Goal: Transaction & Acquisition: Purchase product/service

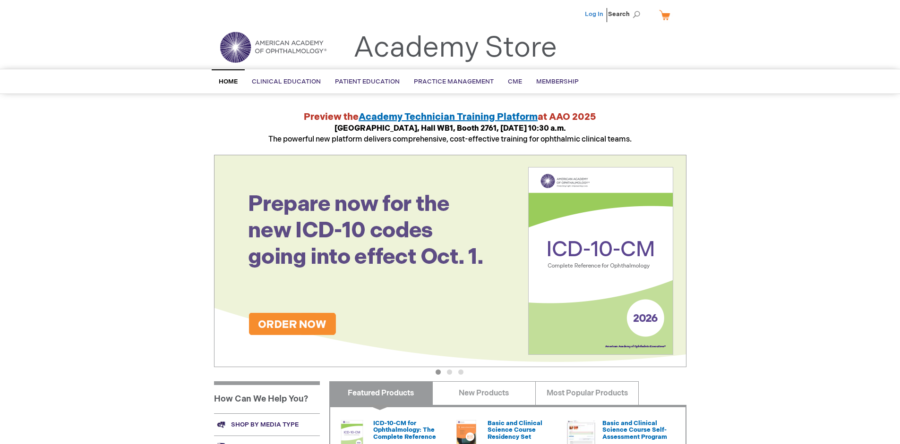
click at [595, 14] on link "Log In" at bounding box center [594, 14] width 18 height 8
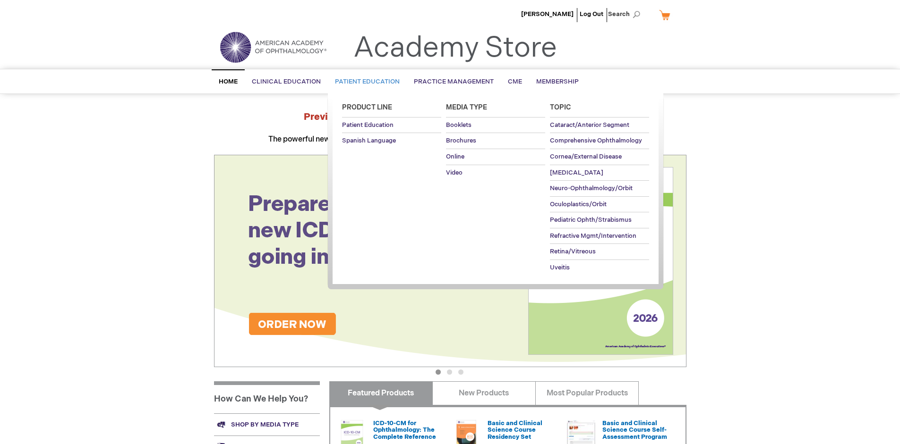
click at [365, 82] on span "Patient Education" at bounding box center [367, 82] width 65 height 8
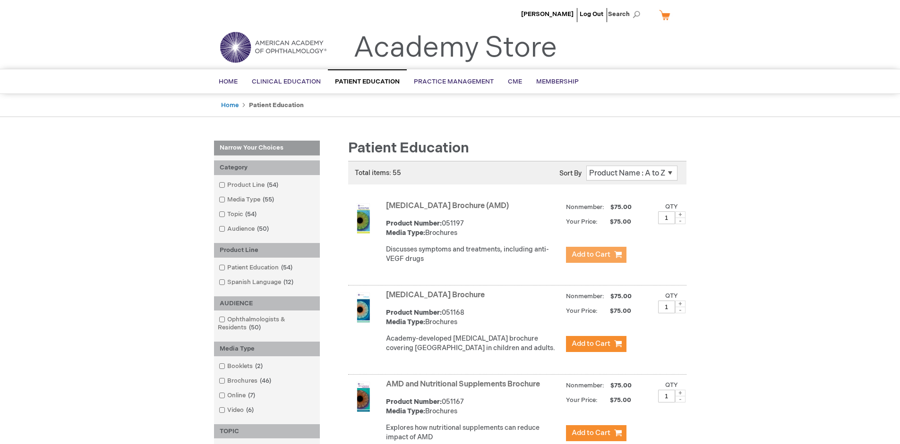
click at [596, 255] on span "Add to Cart" at bounding box center [590, 254] width 39 height 9
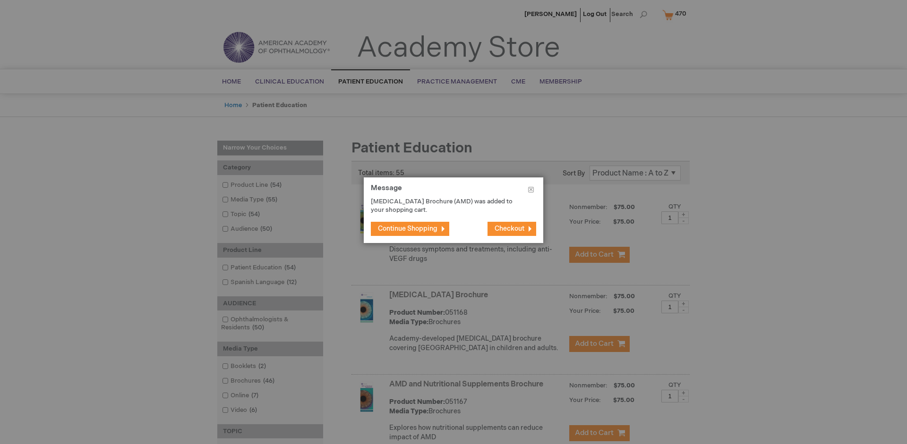
click at [408, 229] on span "Continue Shopping" at bounding box center [408, 229] width 60 height 8
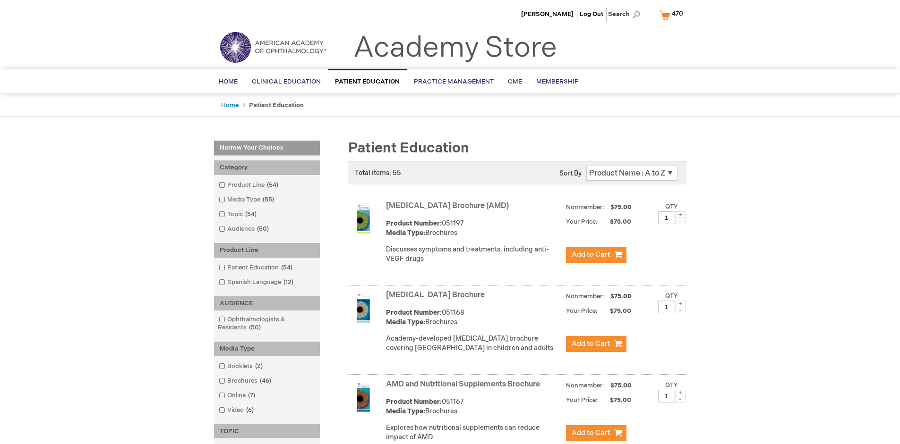
click at [465, 389] on link "AMD and Nutritional Supplements Brochure" at bounding box center [463, 384] width 154 height 9
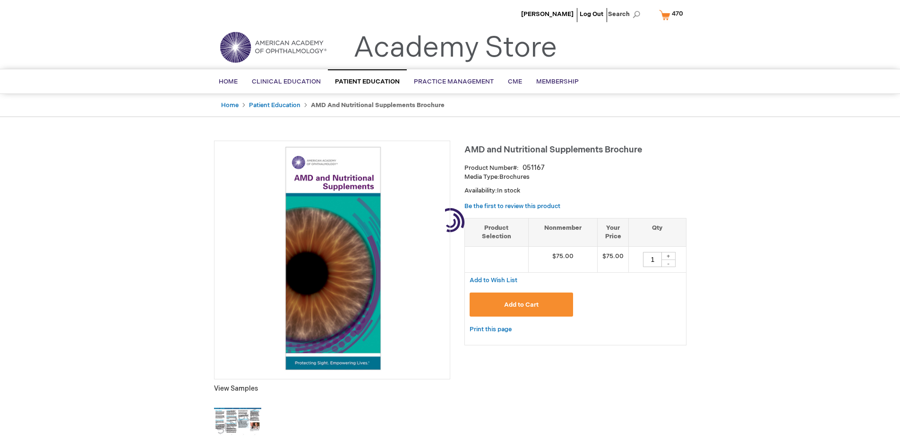
type input "1"
click at [521, 305] on span "Add to Cart" at bounding box center [521, 305] width 34 height 8
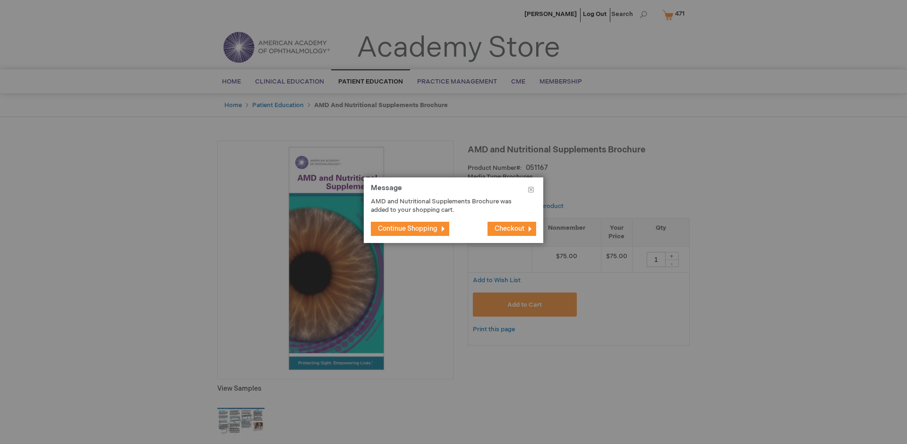
click at [408, 229] on span "Continue Shopping" at bounding box center [408, 229] width 60 height 8
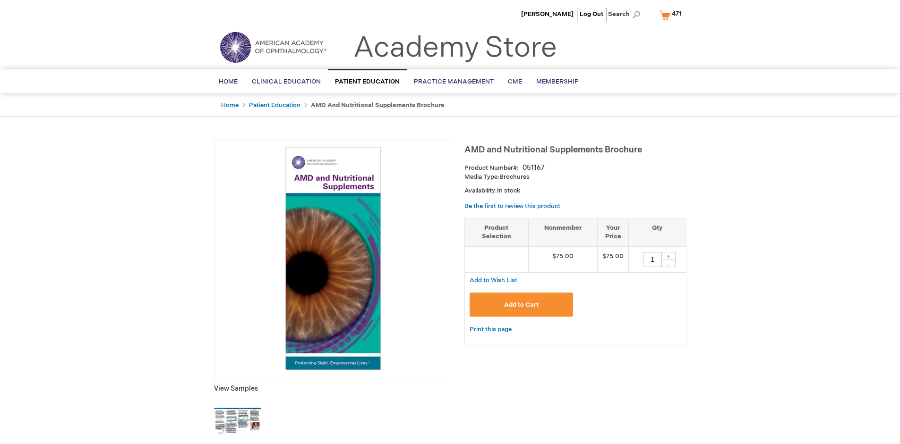
click at [672, 15] on span "471" at bounding box center [676, 14] width 9 height 8
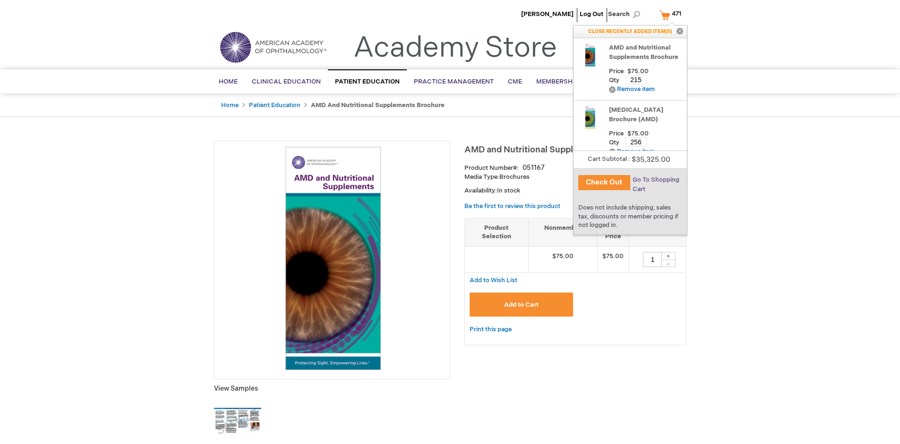
click at [655, 180] on span "Go To Shopping Cart" at bounding box center [655, 184] width 47 height 17
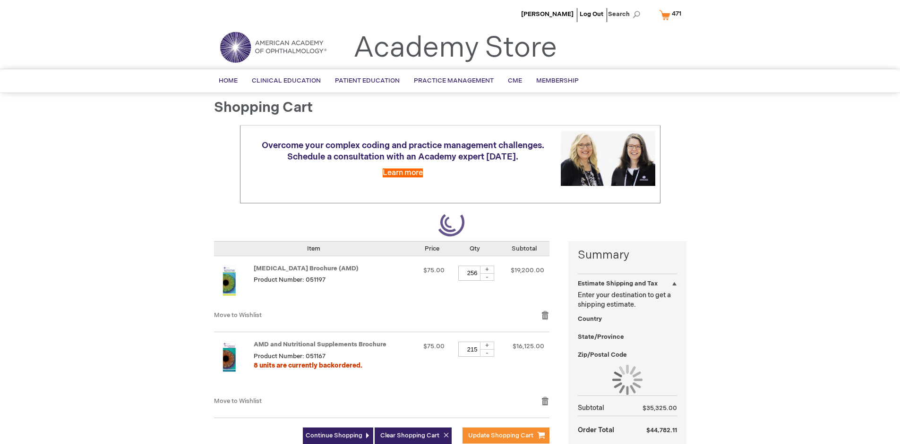
select select "US"
select select "41"
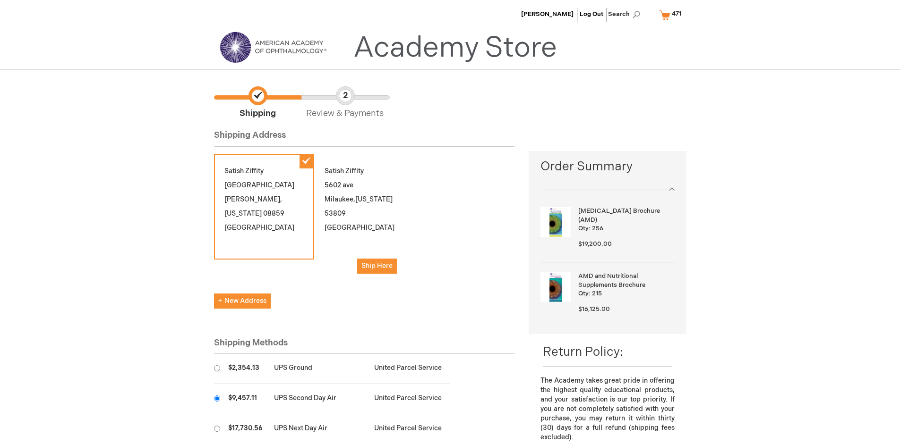
click at [217, 399] on input "radio" at bounding box center [217, 399] width 6 height 6
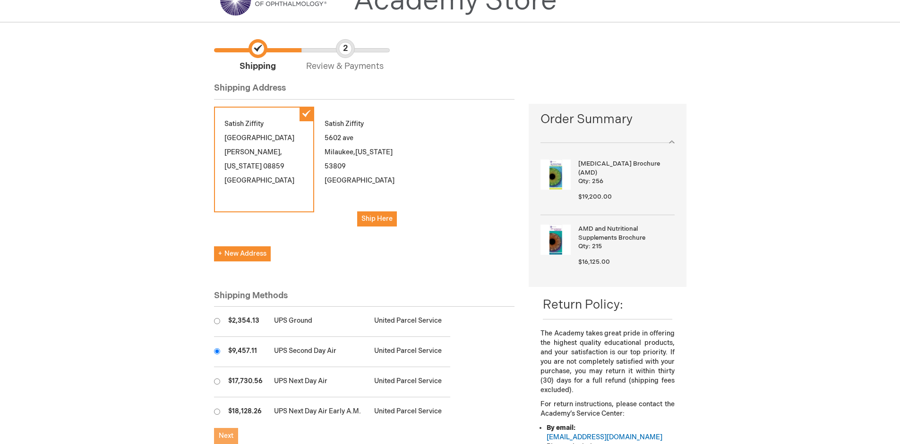
click at [226, 436] on span "Next" at bounding box center [226, 436] width 15 height 8
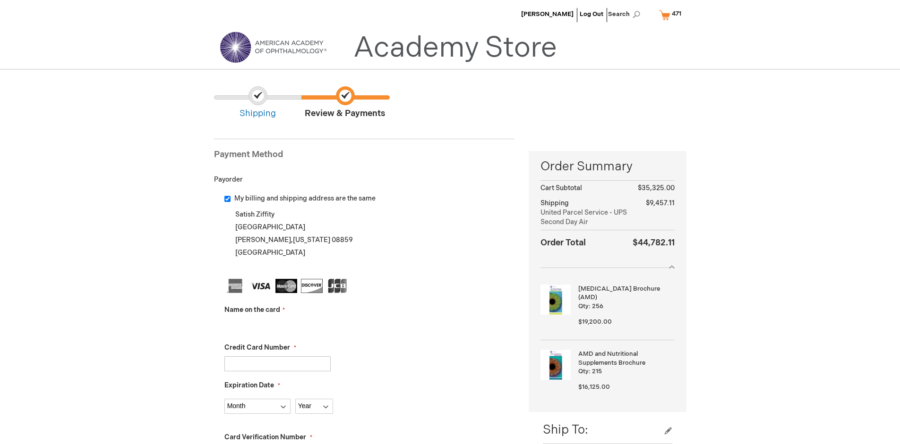
click at [277, 326] on input "Name on the card" at bounding box center [277, 326] width 106 height 15
